Goal: Task Accomplishment & Management: Manage account settings

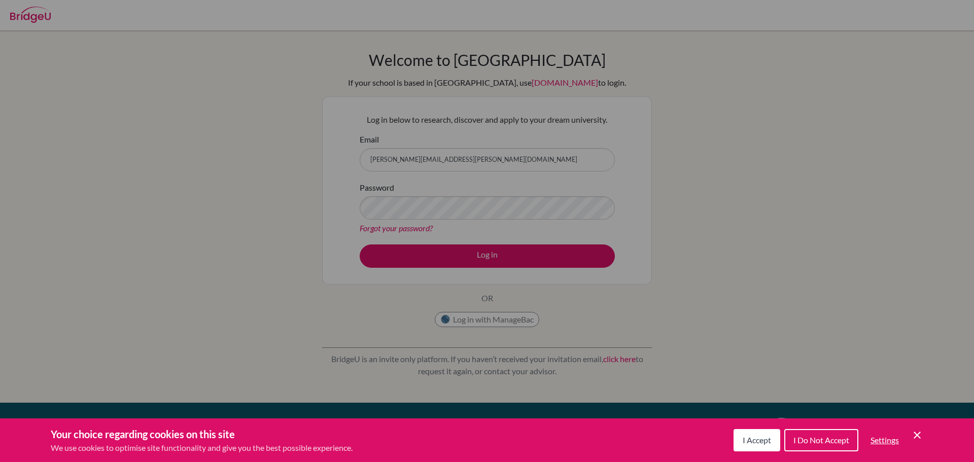
click at [919, 434] on icon "Cookie Control Close Icon" at bounding box center [917, 435] width 12 height 12
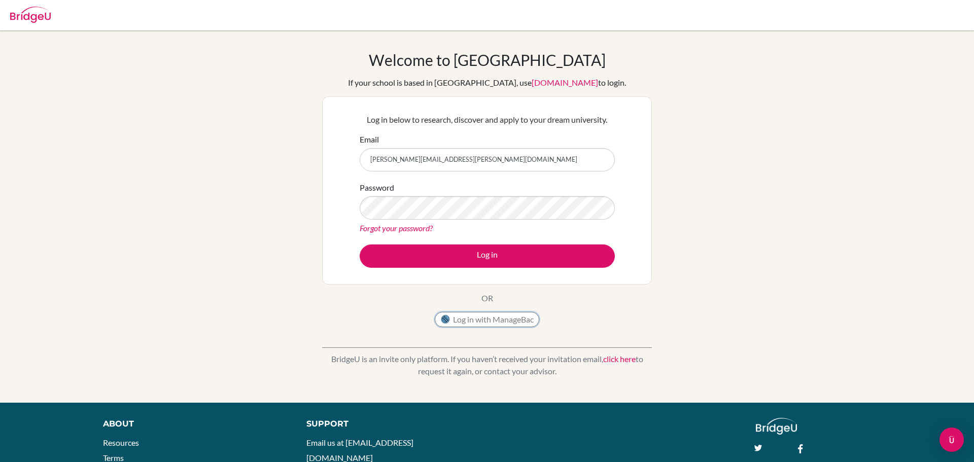
click at [478, 321] on button "Log in with ManageBac" at bounding box center [487, 319] width 105 height 15
click at [376, 226] on link "Forgot your password?" at bounding box center [396, 228] width 73 height 10
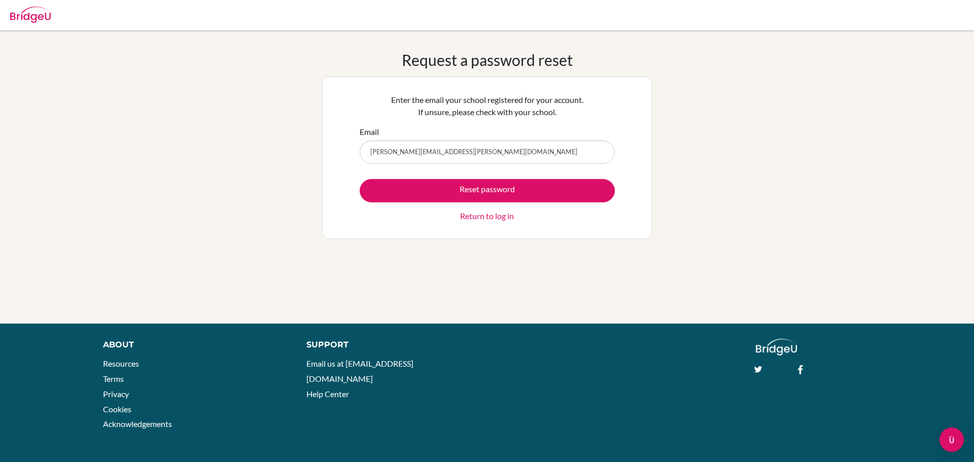
type input "[PERSON_NAME][EMAIL_ADDRESS][PERSON_NAME][DOMAIN_NAME]"
click at [469, 179] on div "Reset password Return to log in" at bounding box center [487, 200] width 255 height 43
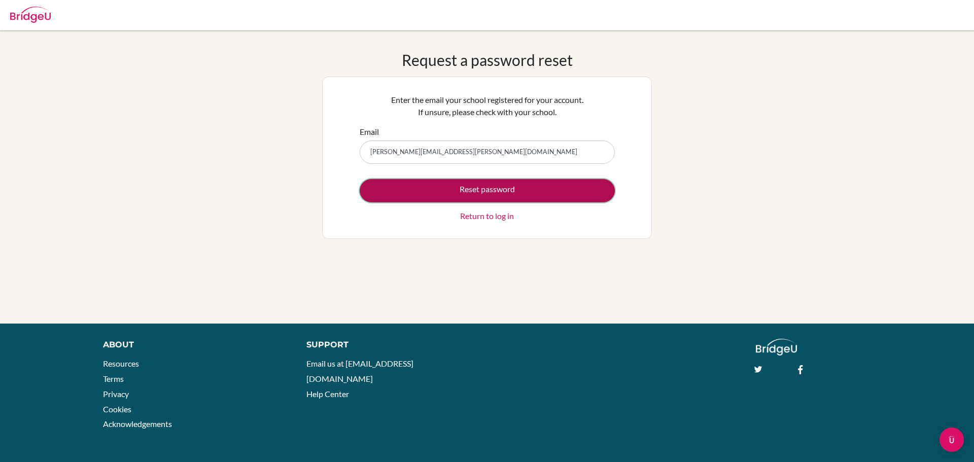
click at [466, 182] on button "Reset password" at bounding box center [487, 190] width 255 height 23
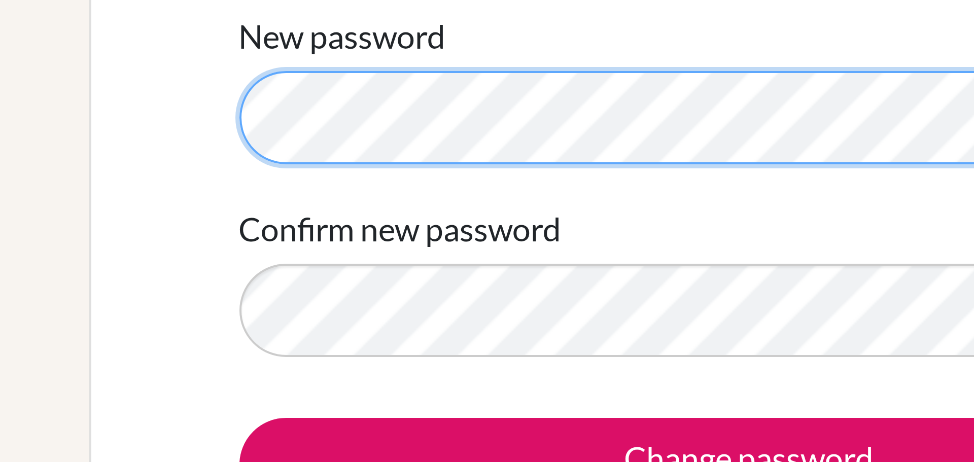
click at [351, 119] on div "New password Confirm new password Change password Sign in" at bounding box center [487, 170] width 330 height 186
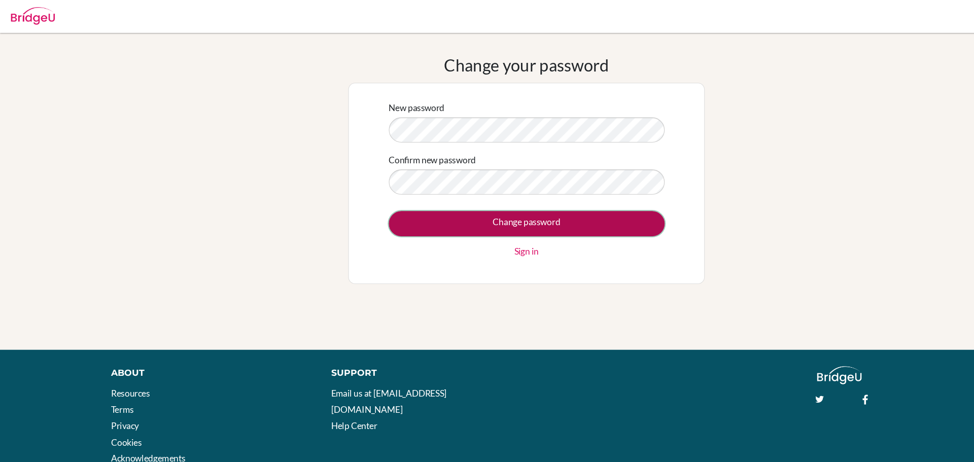
click at [527, 212] on input "Change password" at bounding box center [487, 206] width 255 height 23
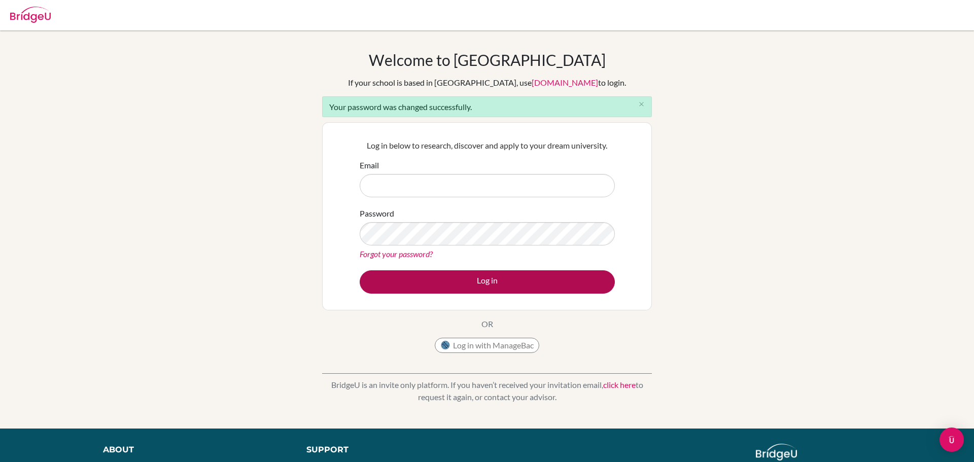
type input "ruth.vasquez@lapazschool.org"
click at [453, 287] on button "Log in" at bounding box center [487, 281] width 255 height 23
